Goal: Task Accomplishment & Management: Manage account settings

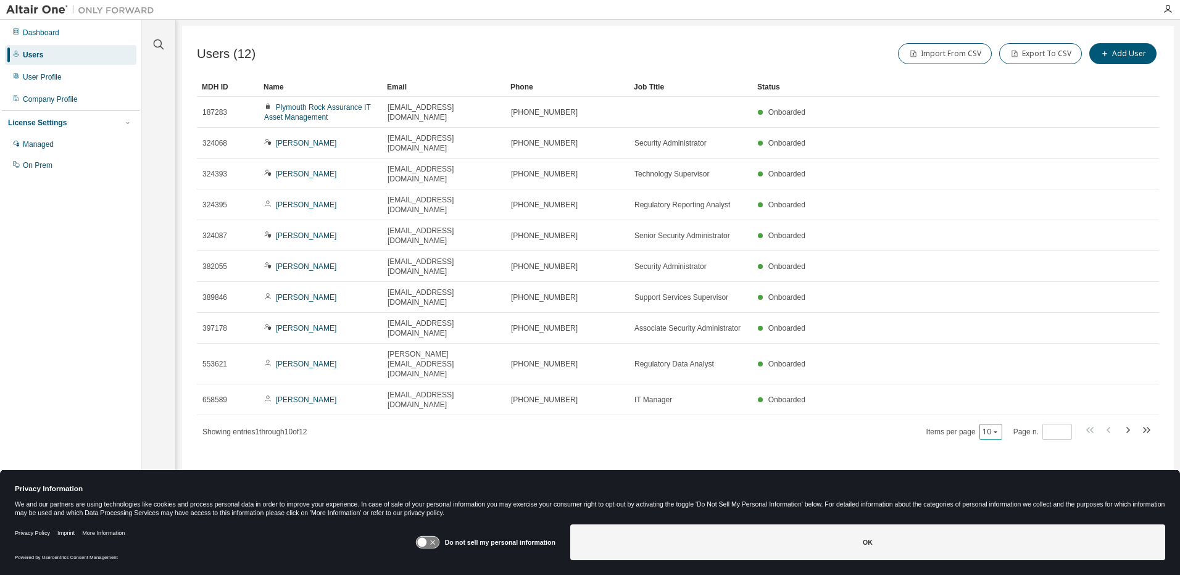
click at [997, 431] on icon "button" at bounding box center [996, 432] width 4 height 2
click at [996, 391] on div "50" at bounding box center [1030, 394] width 99 height 15
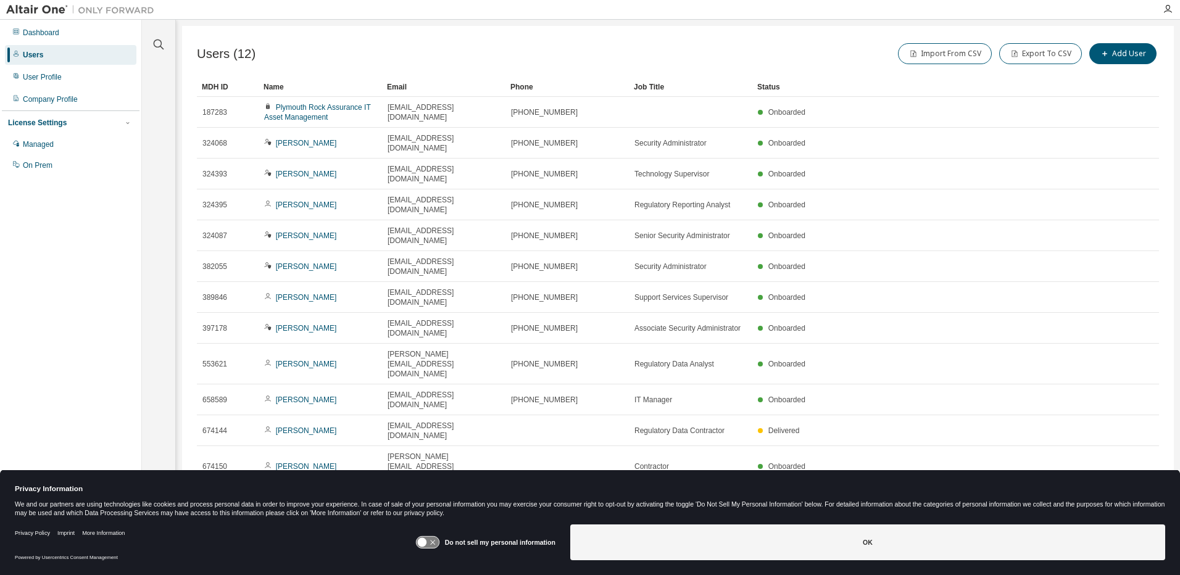
click at [307, 89] on div "Name" at bounding box center [321, 87] width 114 height 20
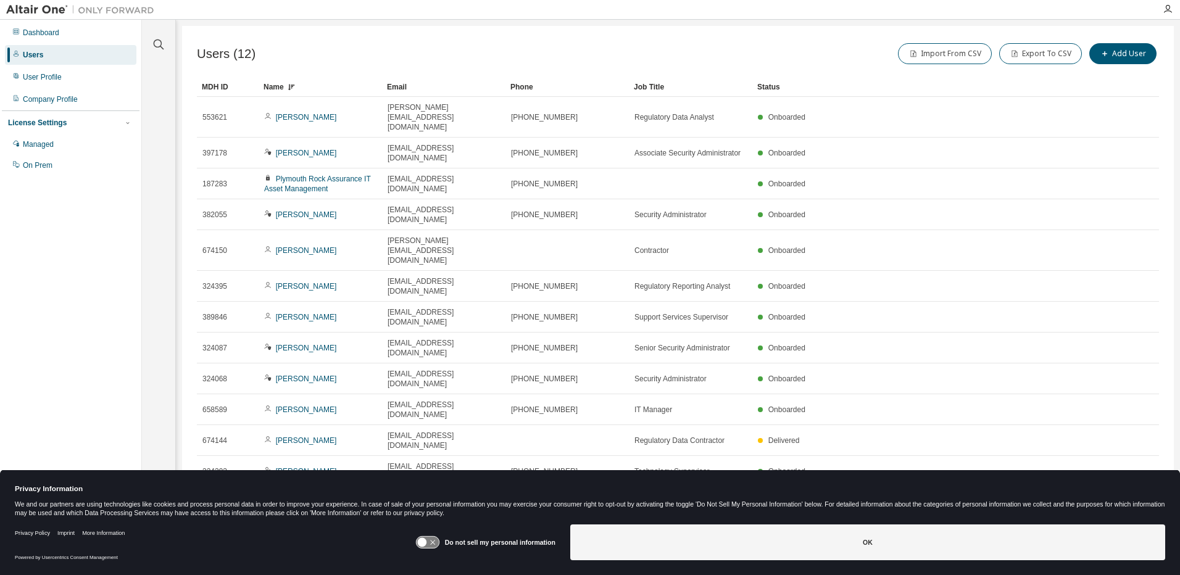
click at [307, 89] on div "Name" at bounding box center [321, 87] width 114 height 20
